Goal: Information Seeking & Learning: Learn about a topic

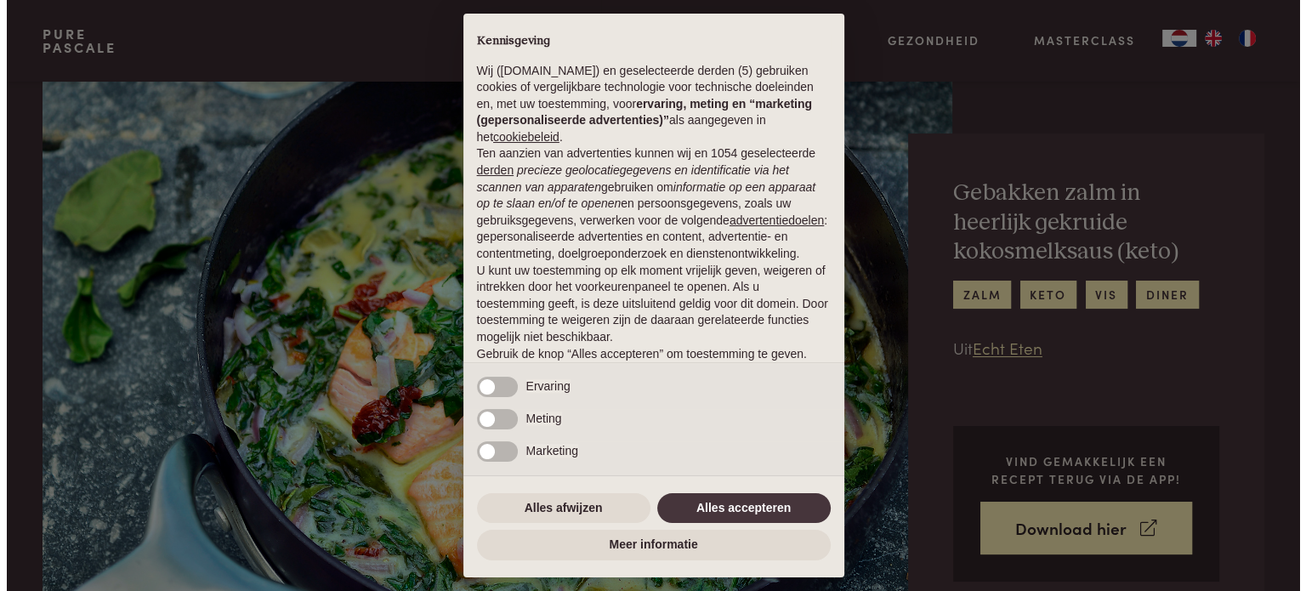
scroll to position [255, 0]
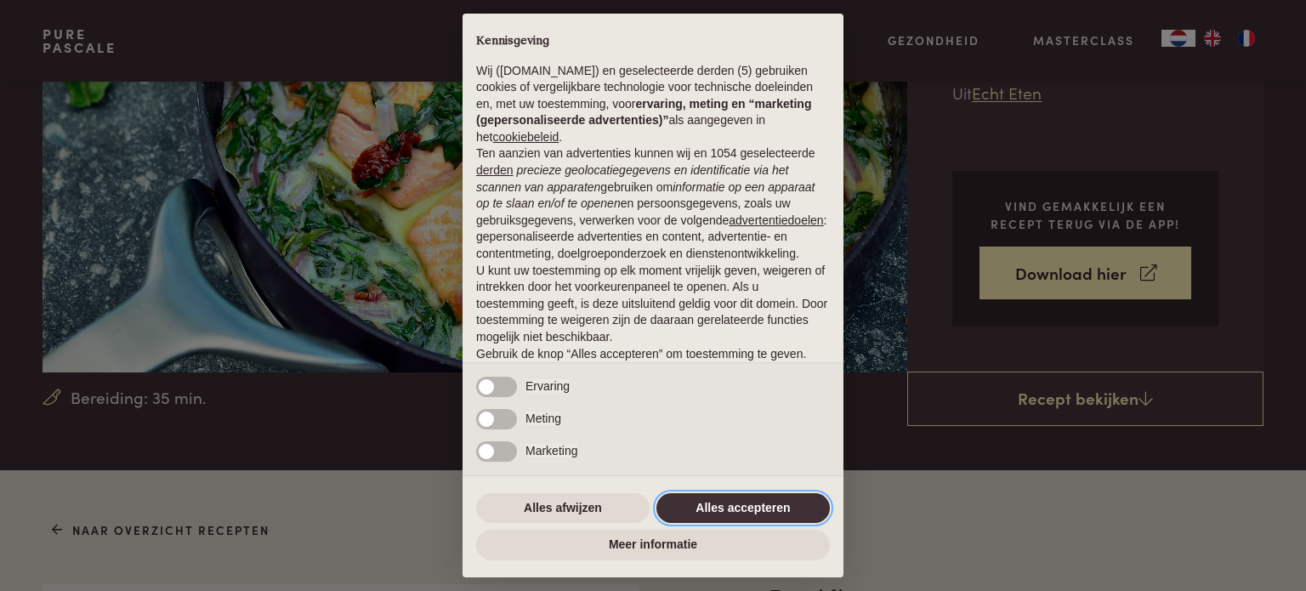
click at [771, 507] on button "Alles accepteren" at bounding box center [742, 508] width 173 height 31
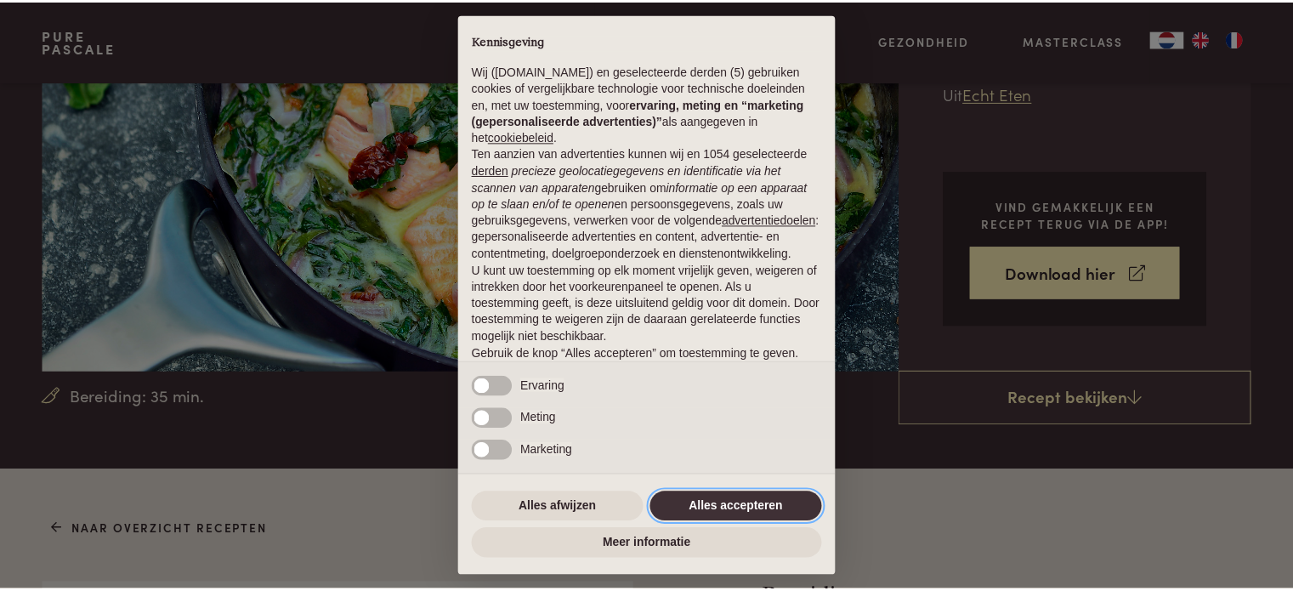
scroll to position [92, 0]
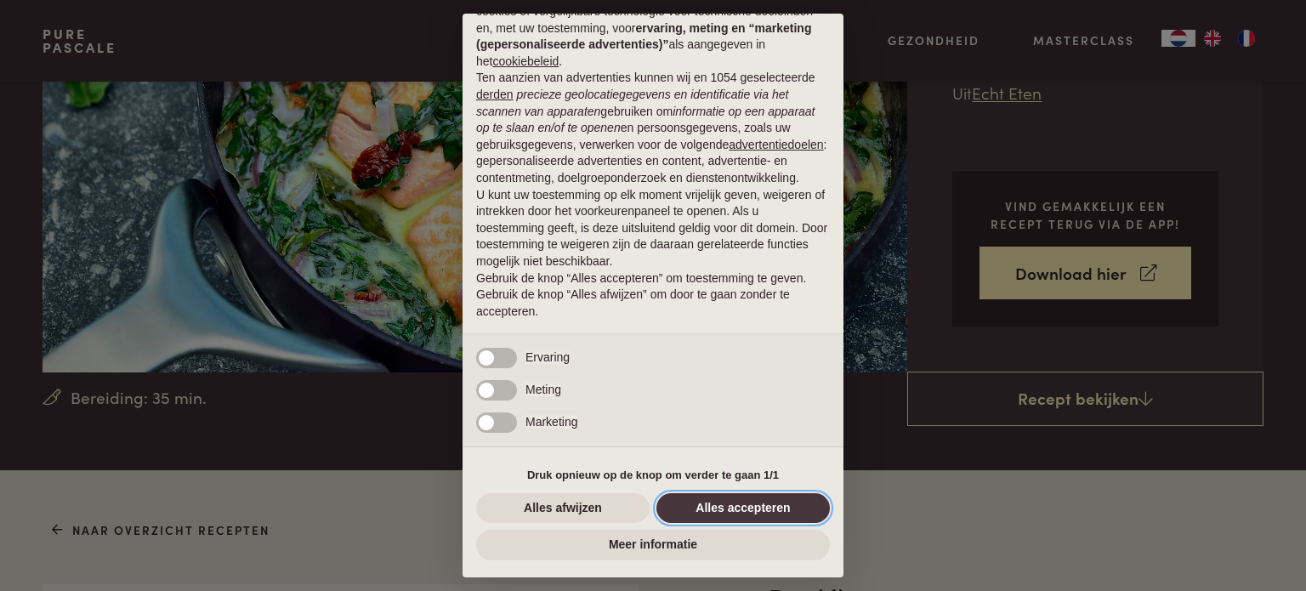
click at [748, 513] on button "Alles accepteren" at bounding box center [742, 508] width 173 height 31
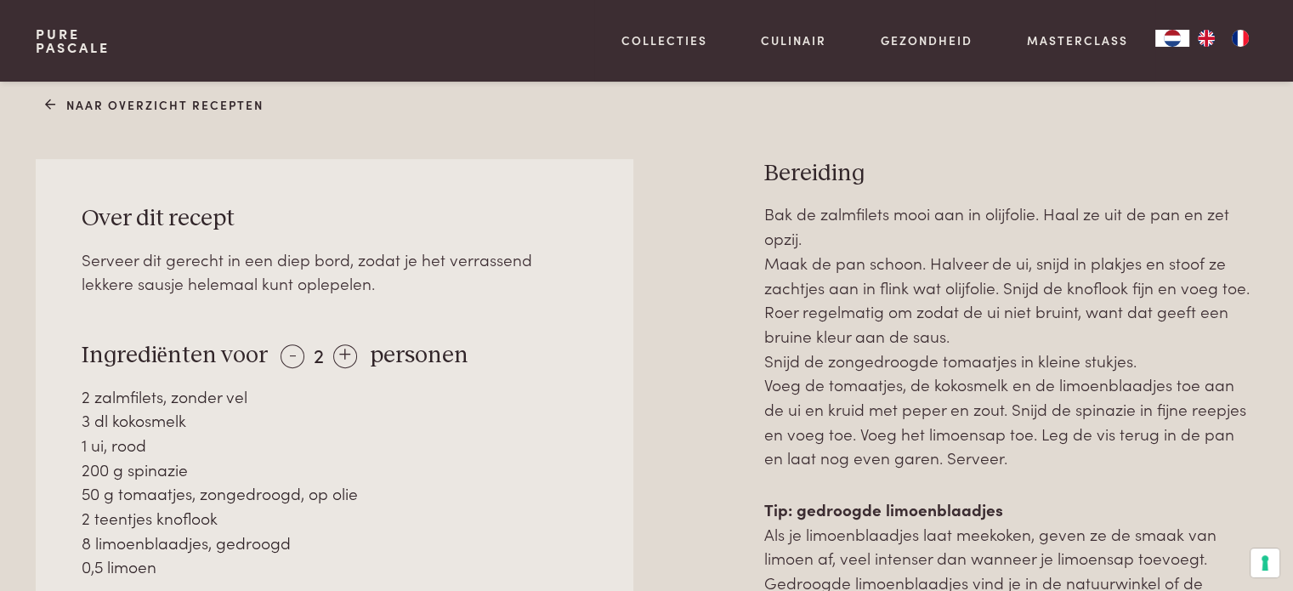
scroll to position [935, 0]
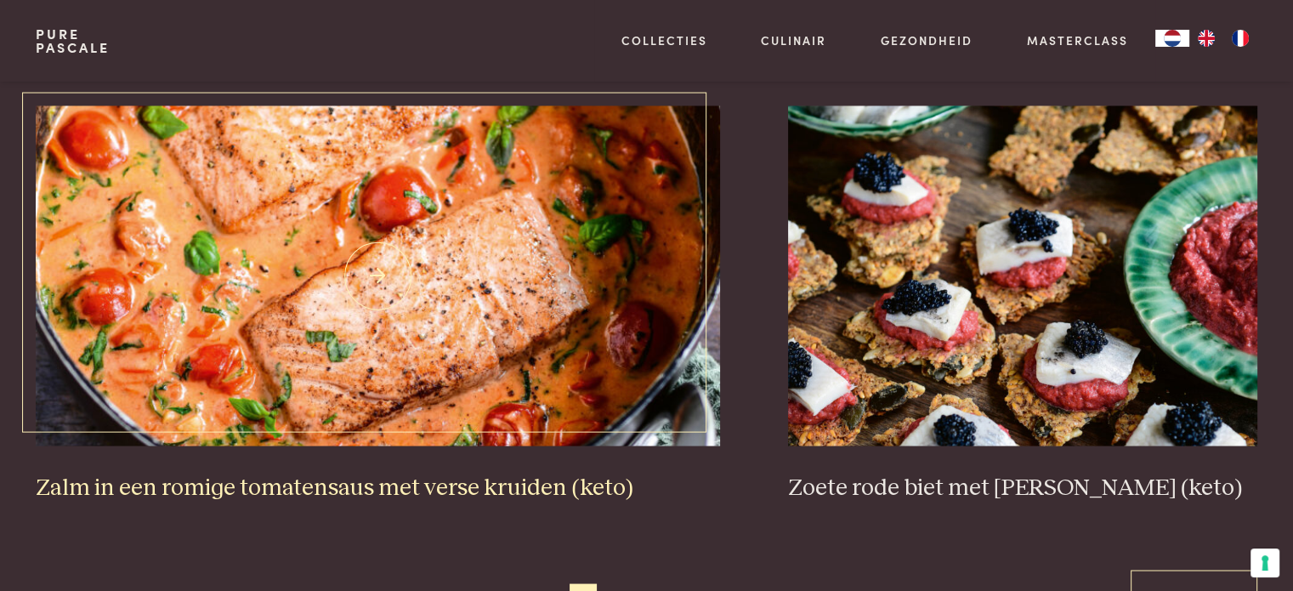
scroll to position [2975, 0]
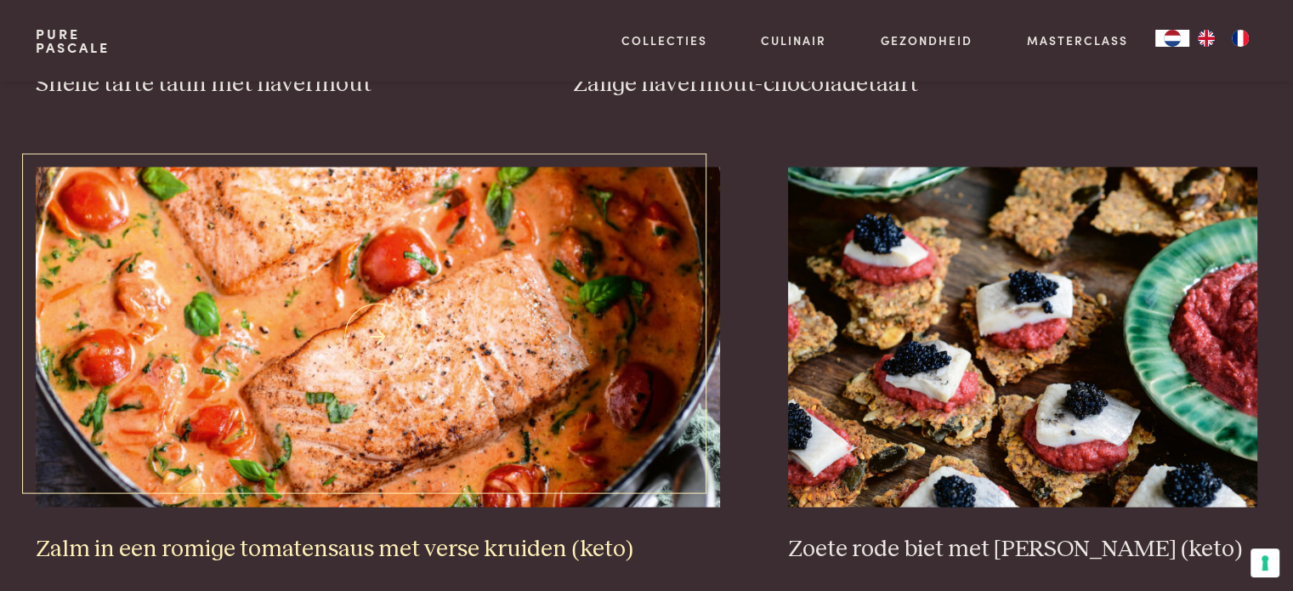
click at [389, 338] on img at bounding box center [378, 337] width 684 height 340
